Goal: Task Accomplishment & Management: Use online tool/utility

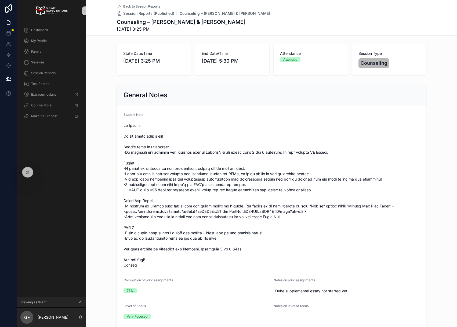
scroll to position [46, 0]
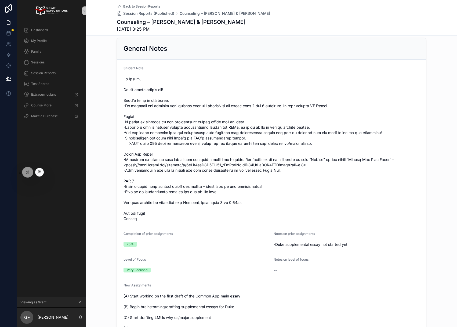
click at [40, 171] on icon at bounding box center [39, 172] width 4 height 4
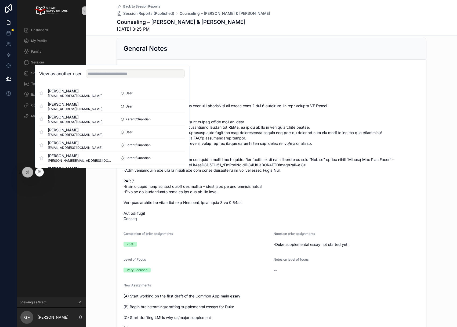
drag, startPoint x: 127, startPoint y: 66, endPoint x: 128, endPoint y: 71, distance: 4.4
click at [128, 68] on div "View as another user" at bounding box center [112, 73] width 154 height 17
click at [127, 73] on input "text" at bounding box center [135, 73] width 99 height 9
type input "******"
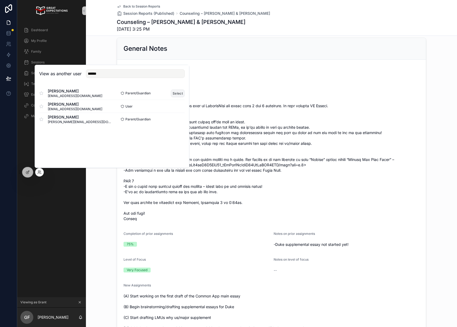
click at [179, 93] on button "Select" at bounding box center [178, 93] width 14 height 8
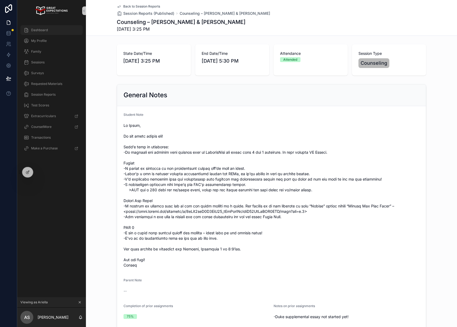
click at [46, 27] on div "Dashboard" at bounding box center [52, 30] width 56 height 9
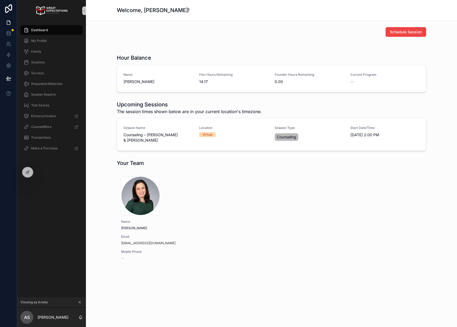
drag, startPoint x: 40, startPoint y: 172, endPoint x: 44, endPoint y: 175, distance: 5.2
click at [0, 0] on icon at bounding box center [0, 0] width 0 height 0
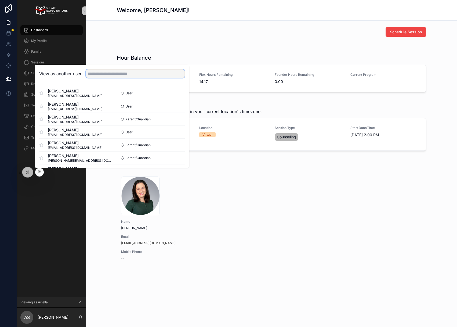
click at [113, 74] on input "text" at bounding box center [135, 73] width 99 height 9
type input "*"
type input "*****"
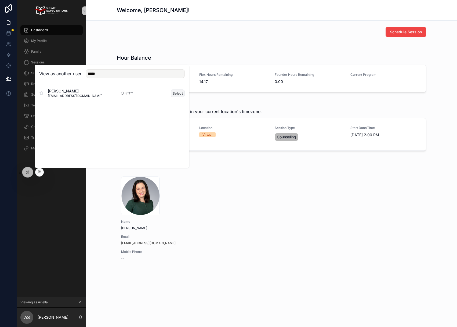
click at [176, 95] on button "Select" at bounding box center [178, 93] width 14 height 8
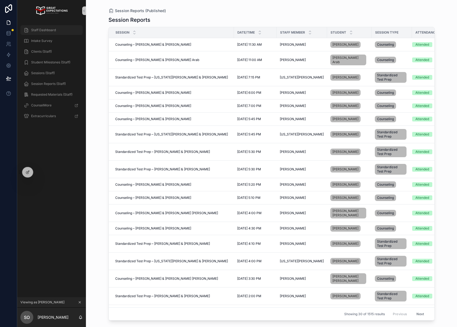
click at [46, 27] on div "Staff Dashboard" at bounding box center [52, 30] width 56 height 9
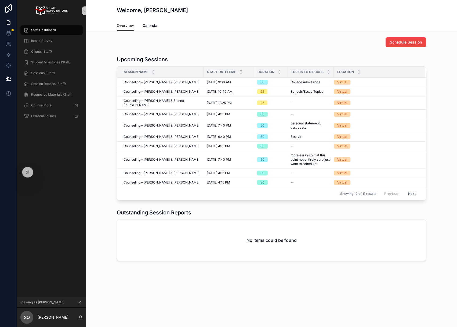
click at [157, 221] on div "No items could be found" at bounding box center [271, 239] width 309 height 41
click at [30, 173] on div at bounding box center [27, 172] width 11 height 10
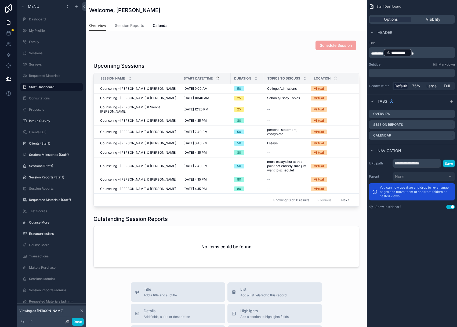
click at [203, 235] on div "scrollable content" at bounding box center [226, 241] width 272 height 56
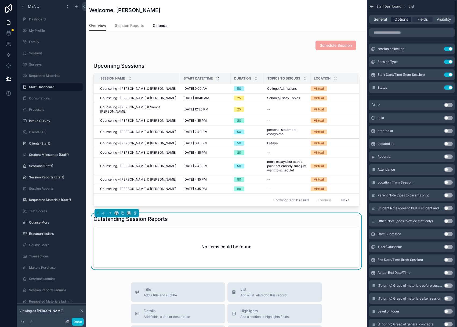
click at [405, 20] on span "Options" at bounding box center [401, 19] width 14 height 5
